Goal: Task Accomplishment & Management: Manage account settings

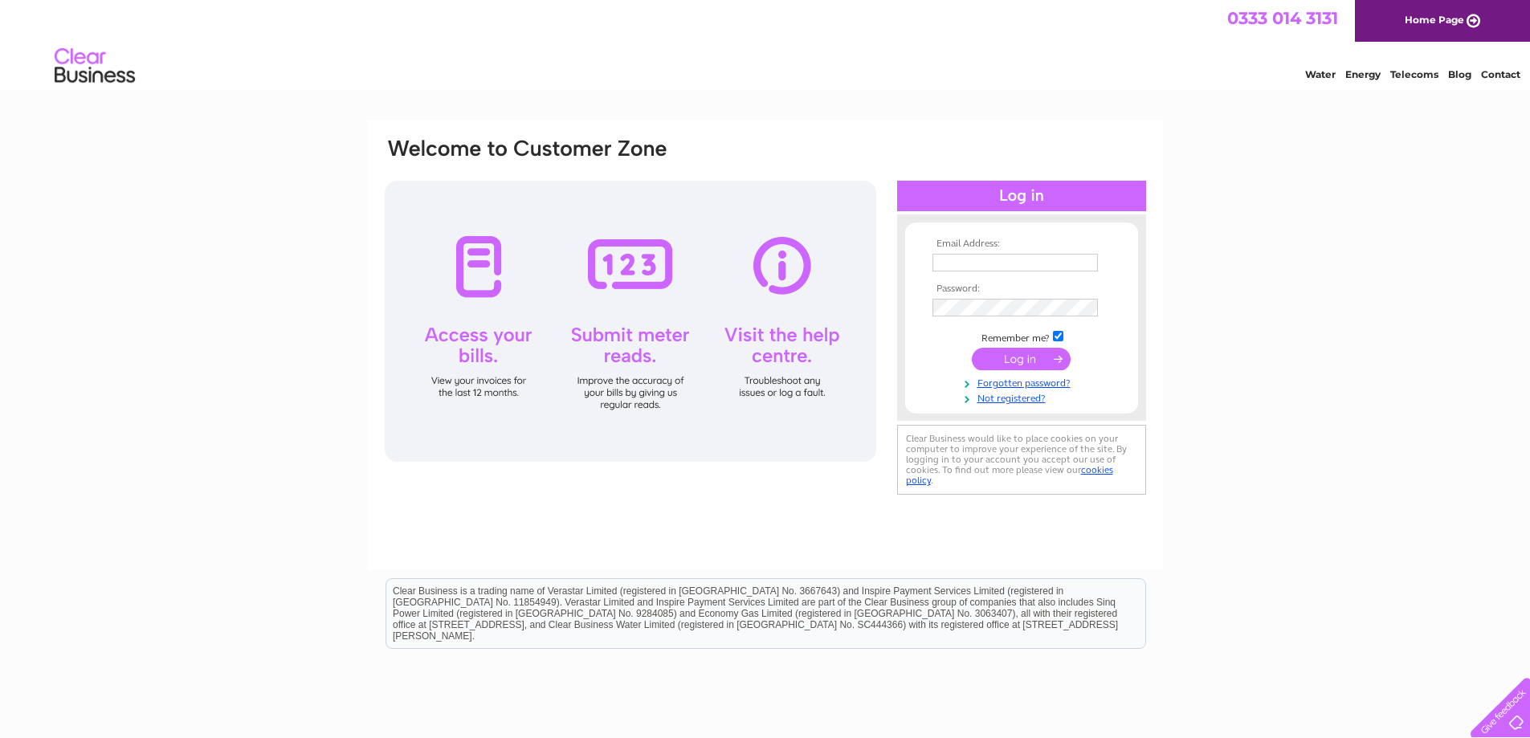
click at [965, 256] on input "text" at bounding box center [1014, 263] width 165 height 18
type input "Thirlwellcoaches@aol.com"
click at [972, 349] on input "submit" at bounding box center [1021, 360] width 99 height 22
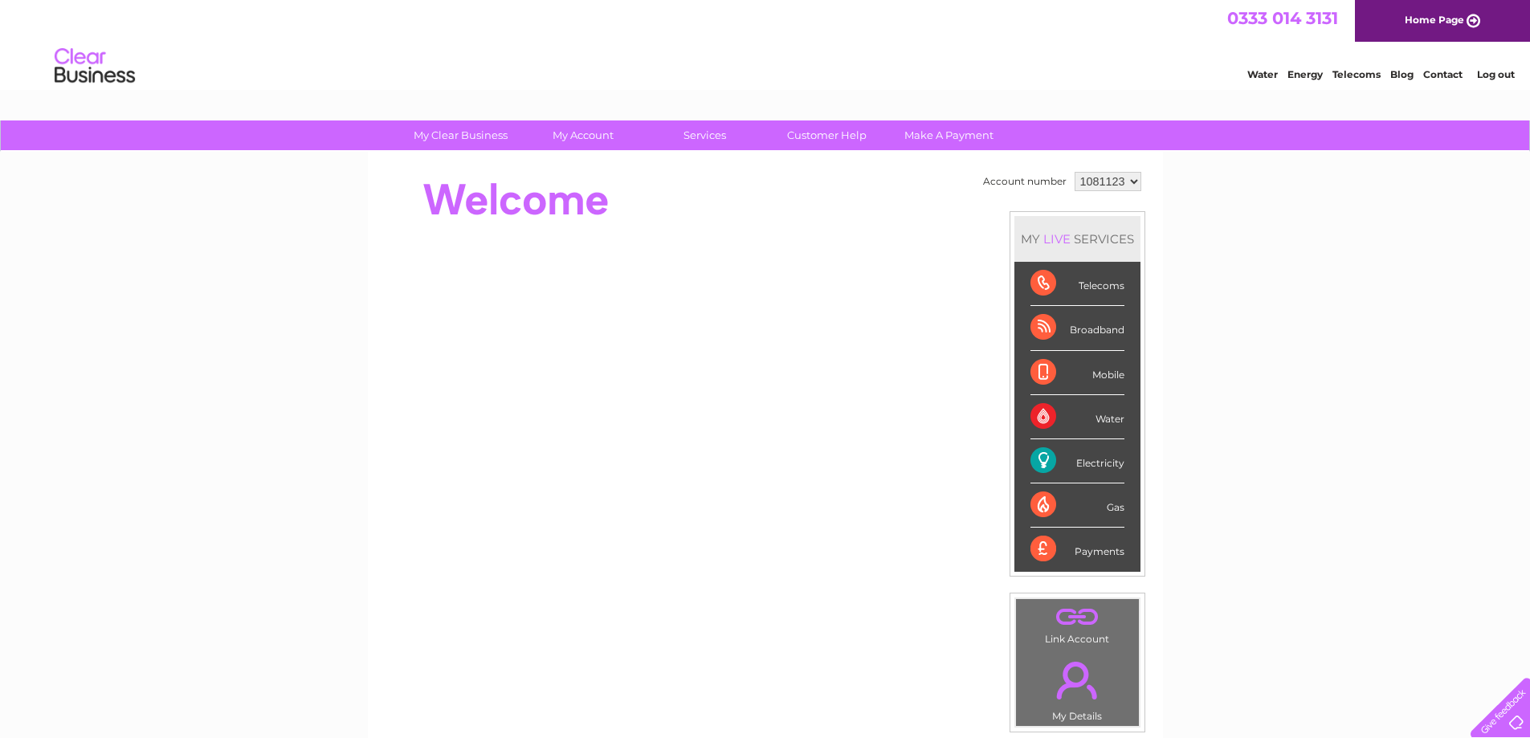
click at [1096, 461] on div "Electricity" at bounding box center [1077, 461] width 94 height 44
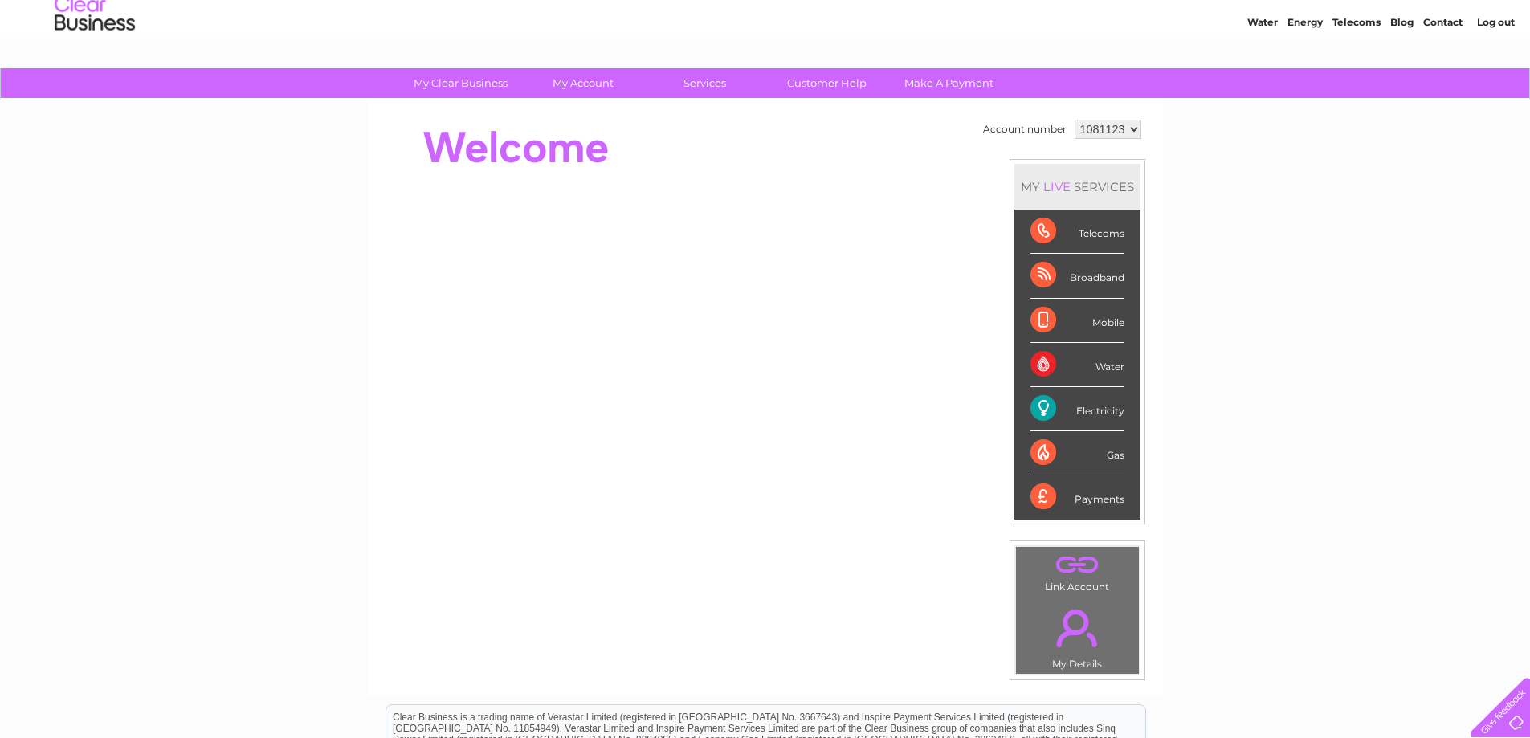
scroll to position [80, 0]
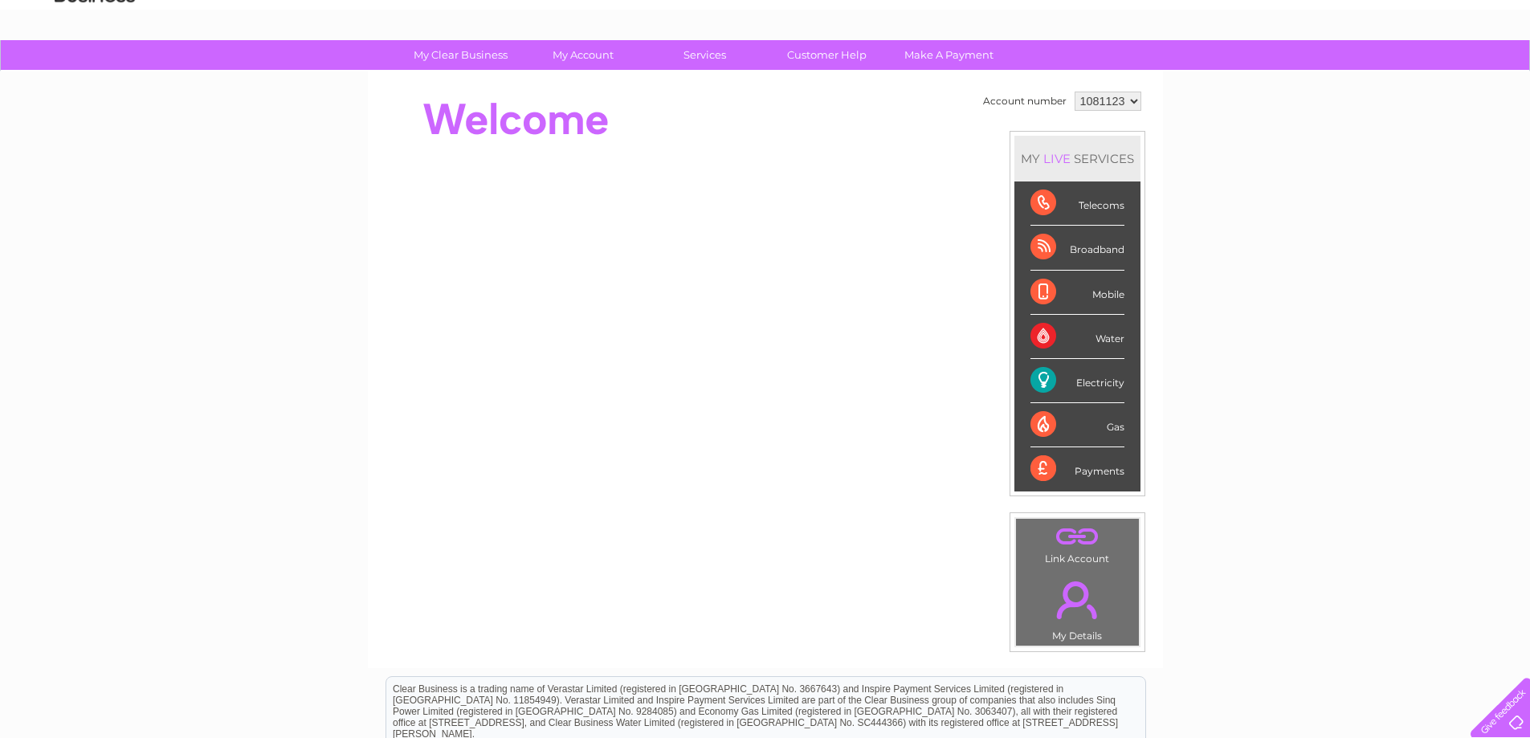
click at [1036, 382] on div "Electricity" at bounding box center [1077, 381] width 94 height 44
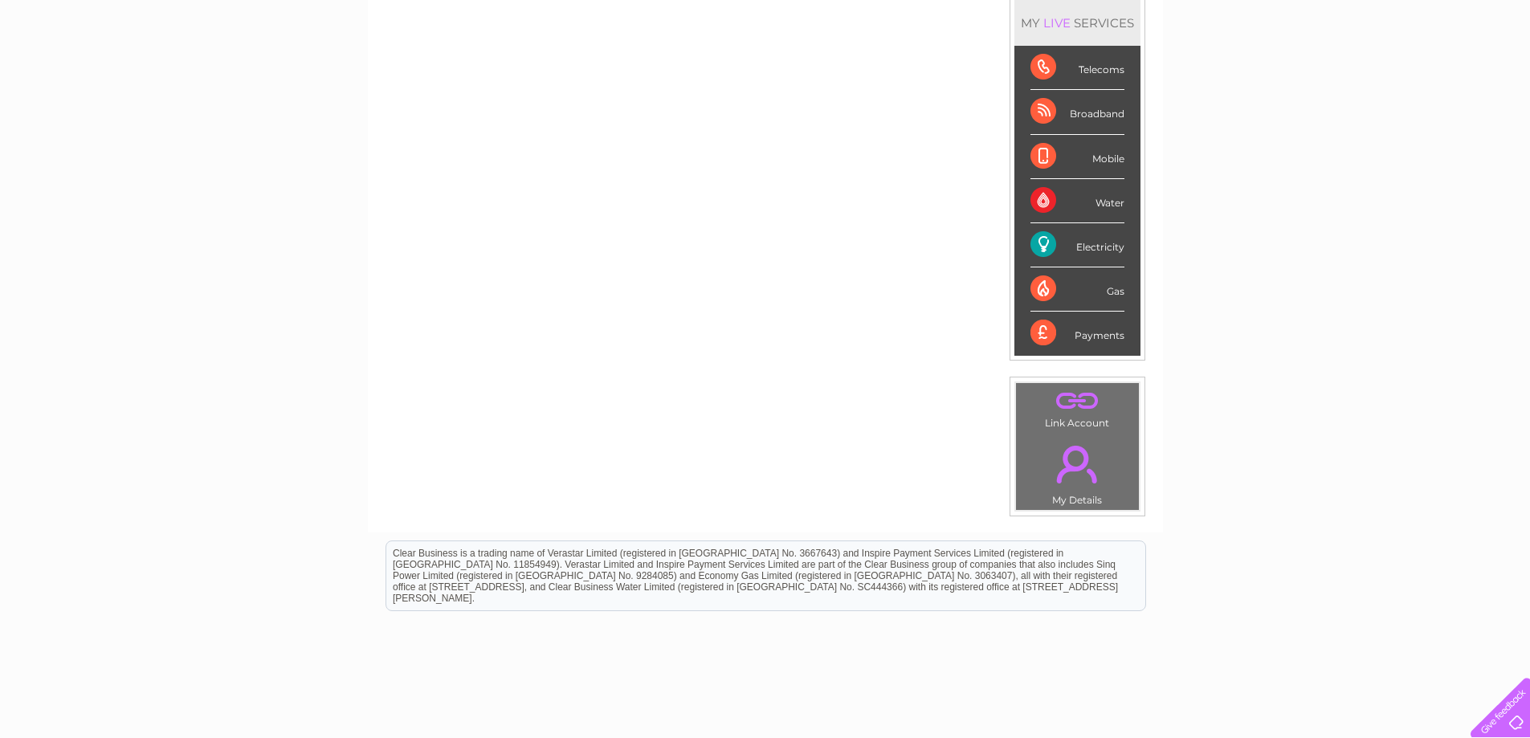
scroll to position [0, 0]
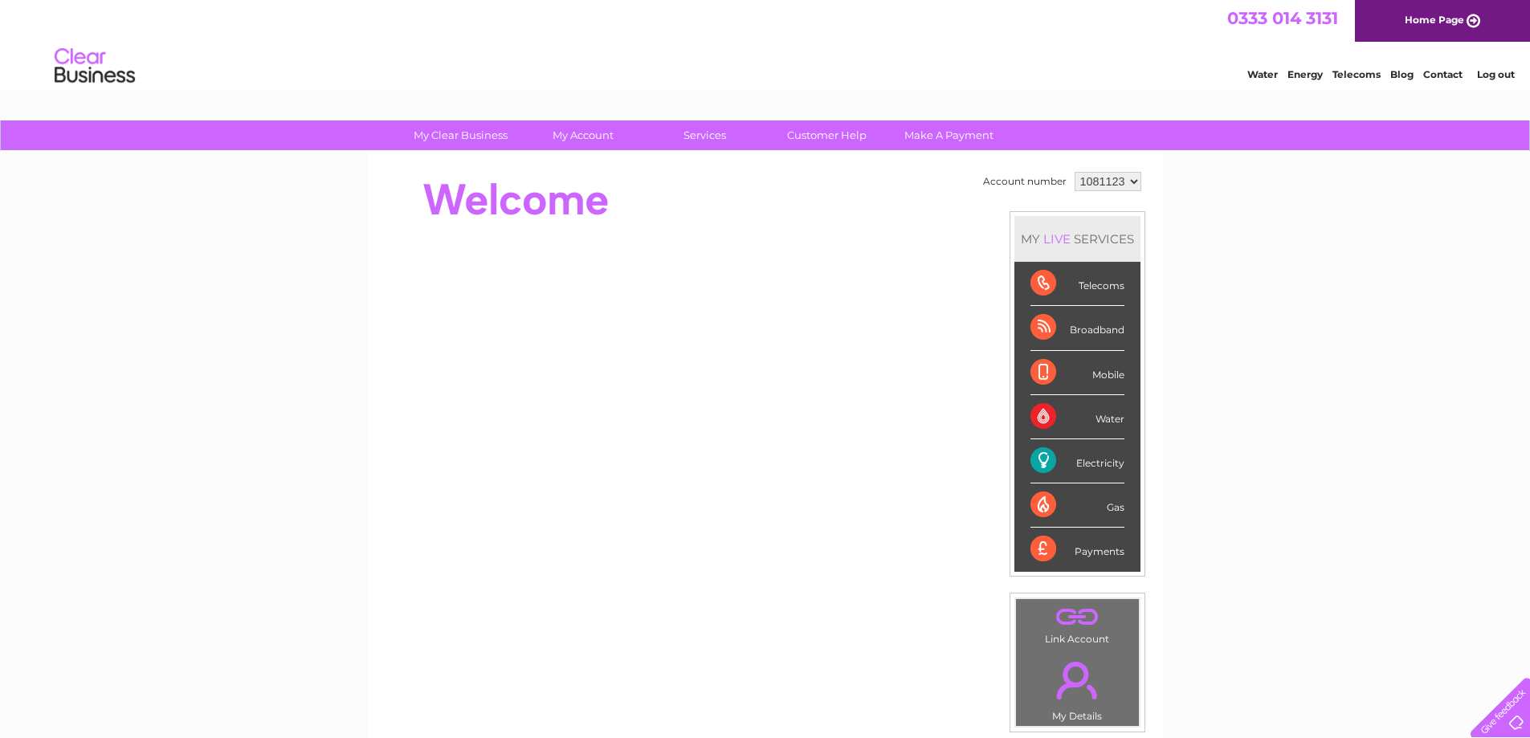
click at [1034, 462] on div "Electricity" at bounding box center [1077, 461] width 94 height 44
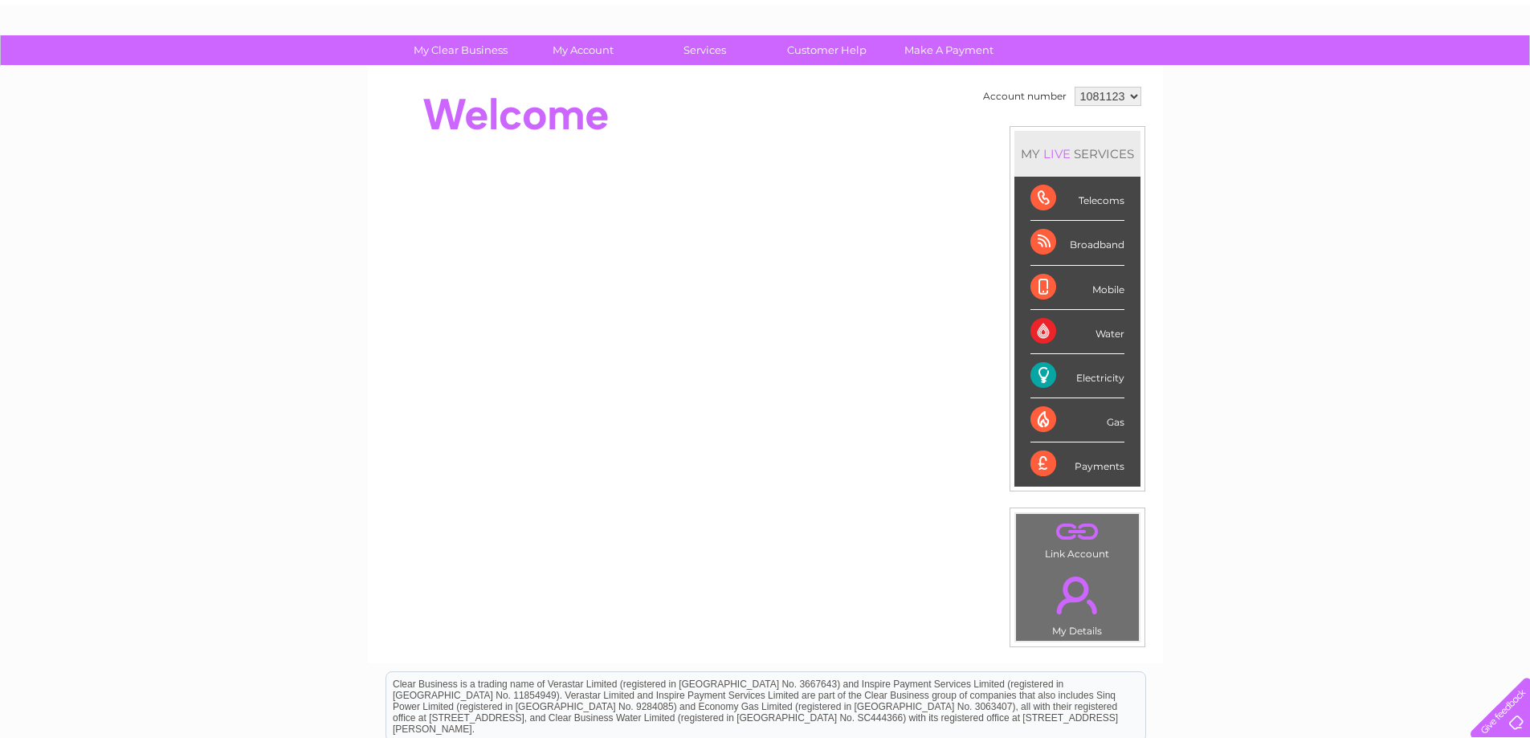
scroll to position [56, 0]
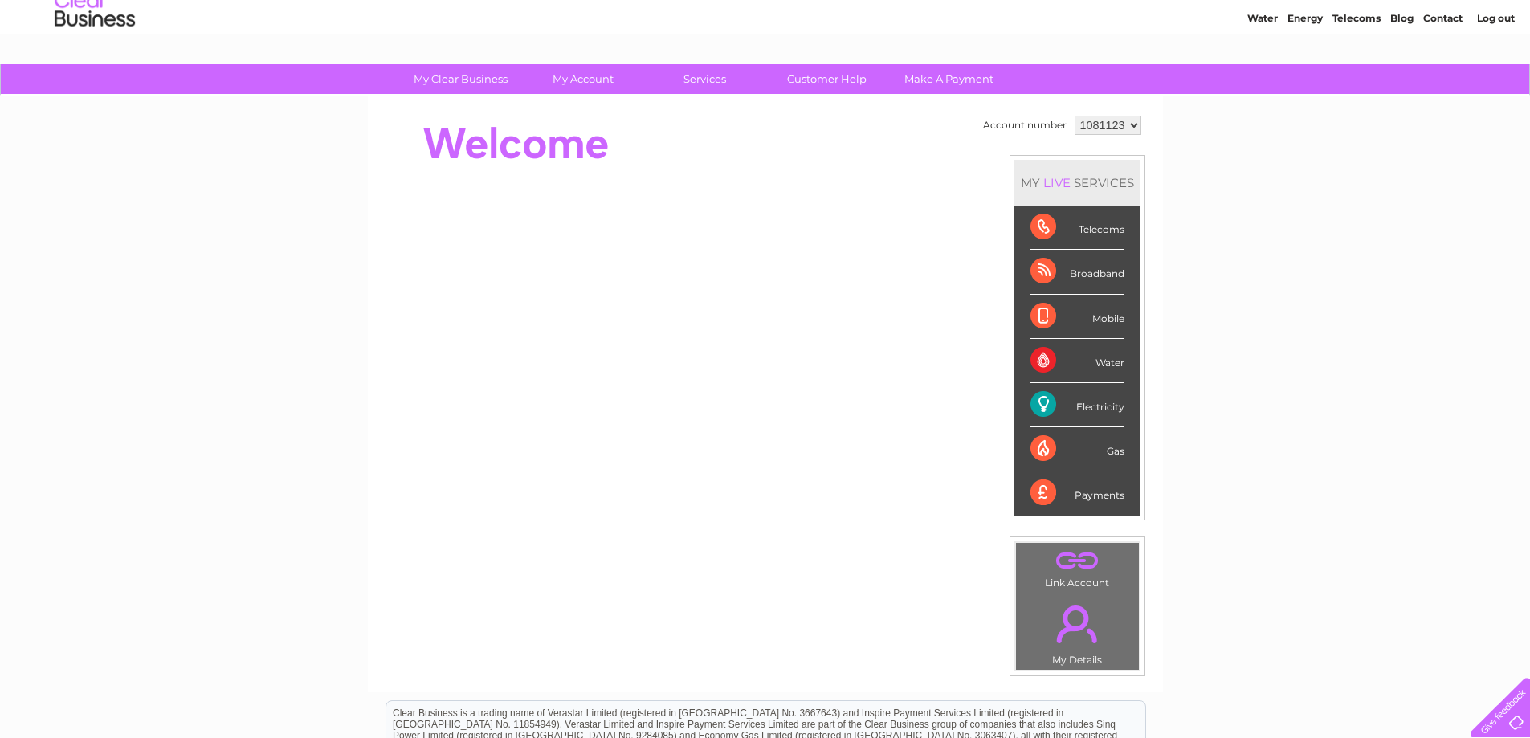
click at [1038, 407] on div "Electricity" at bounding box center [1077, 405] width 94 height 44
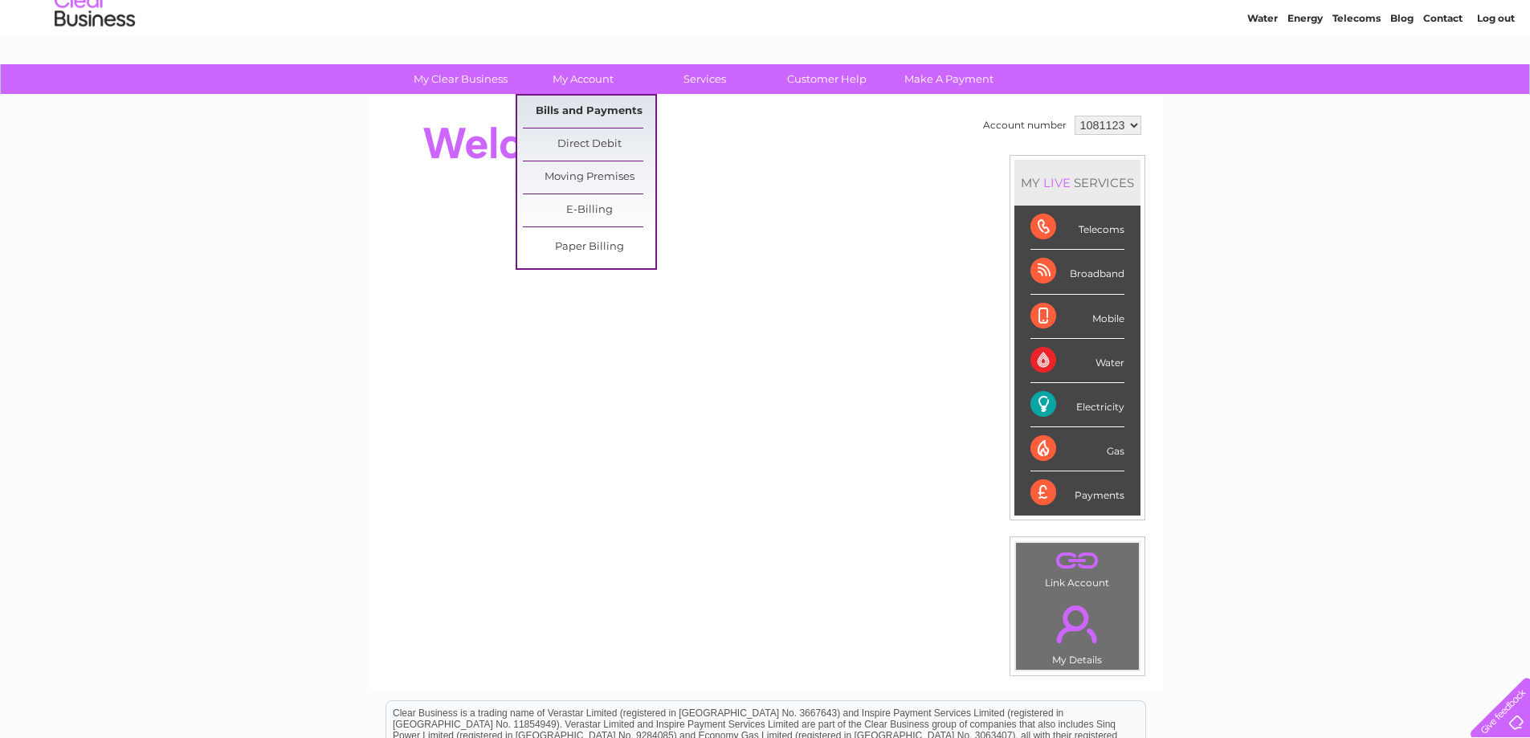
click at [579, 112] on link "Bills and Payments" at bounding box center [589, 112] width 132 height 32
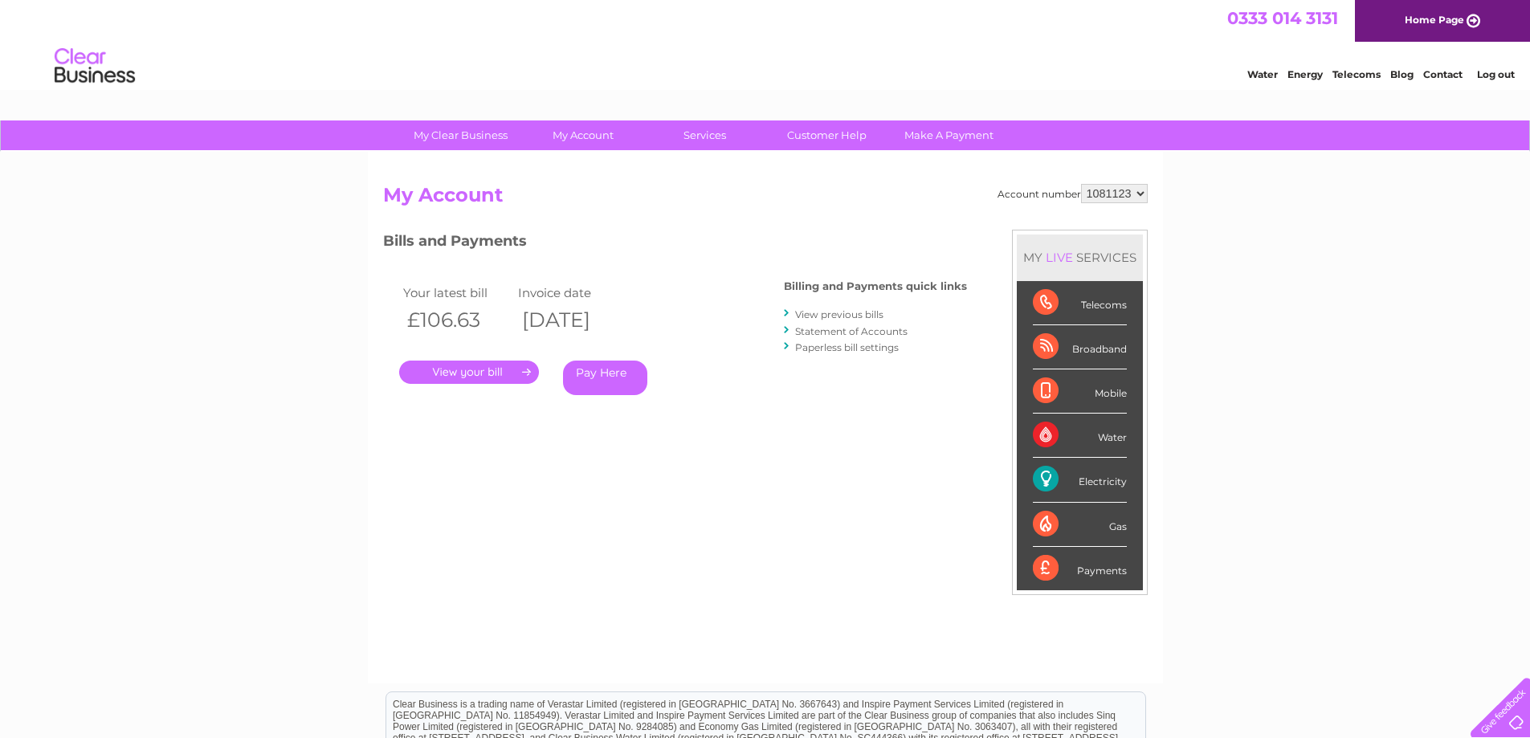
click at [455, 374] on link "." at bounding box center [469, 371] width 140 height 23
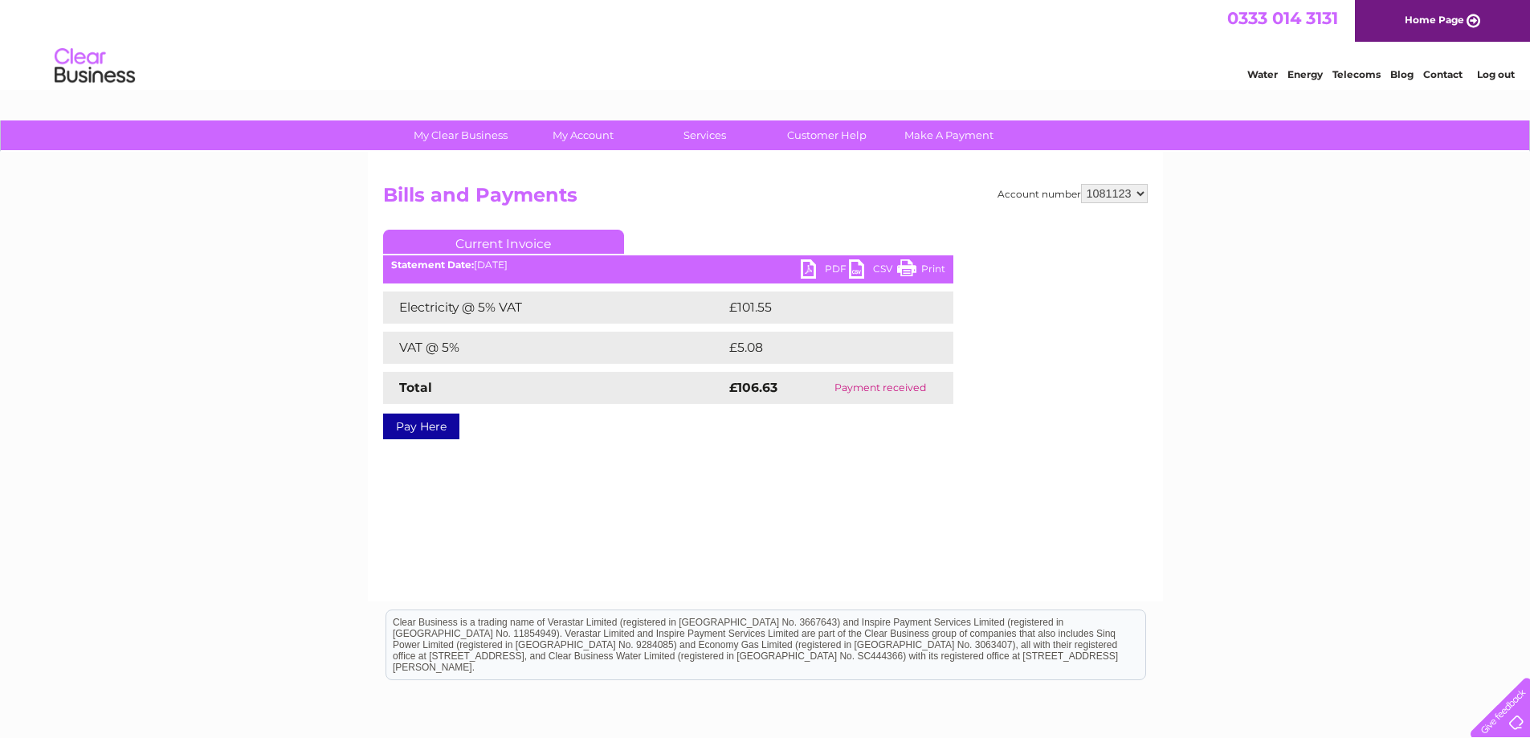
click at [829, 268] on link "PDF" at bounding box center [824, 270] width 48 height 23
click at [1501, 72] on link "Log out" at bounding box center [1496, 74] width 38 height 12
